Goal: Find specific page/section: Find specific page/section

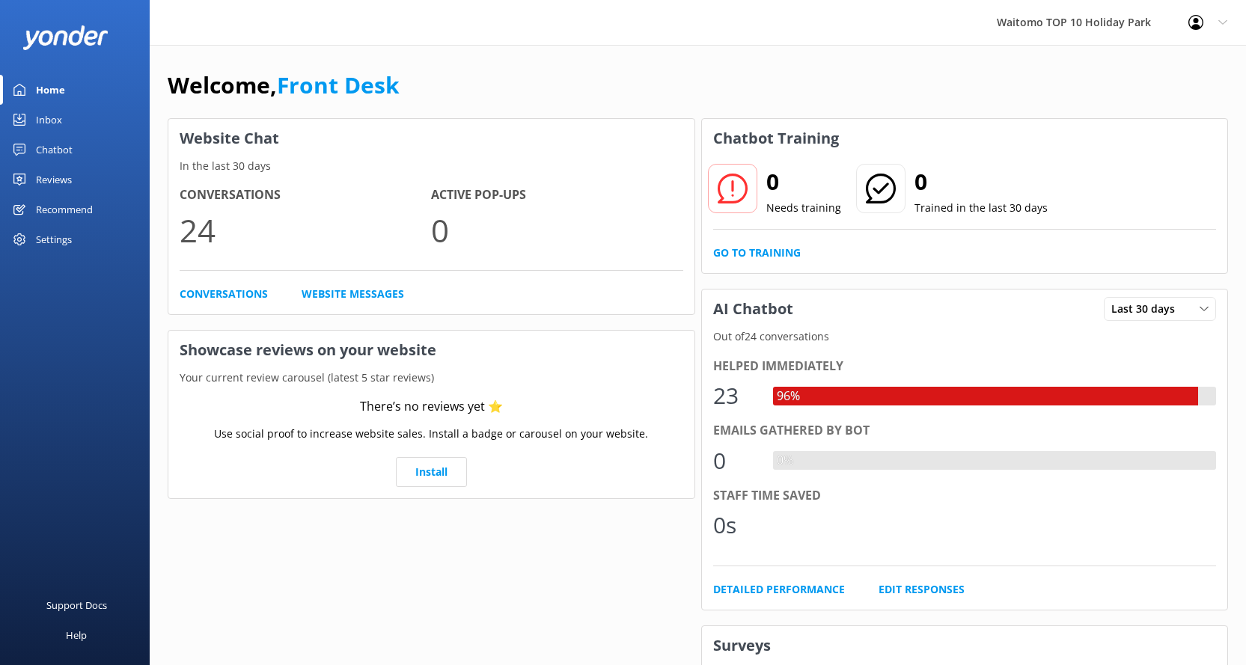
click at [54, 114] on div "Inbox" at bounding box center [49, 120] width 26 height 30
